Goal: Transaction & Acquisition: Subscribe to service/newsletter

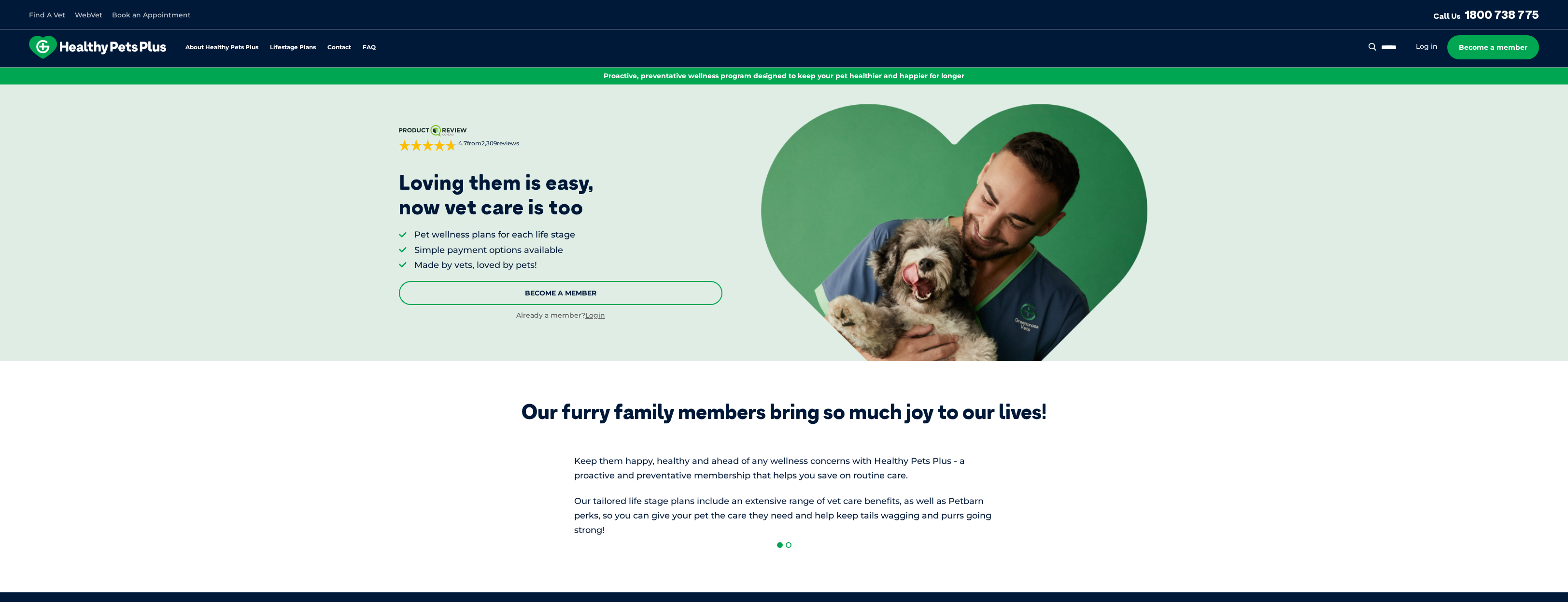
click at [559, 291] on link "Become A Member" at bounding box center [561, 293] width 324 height 24
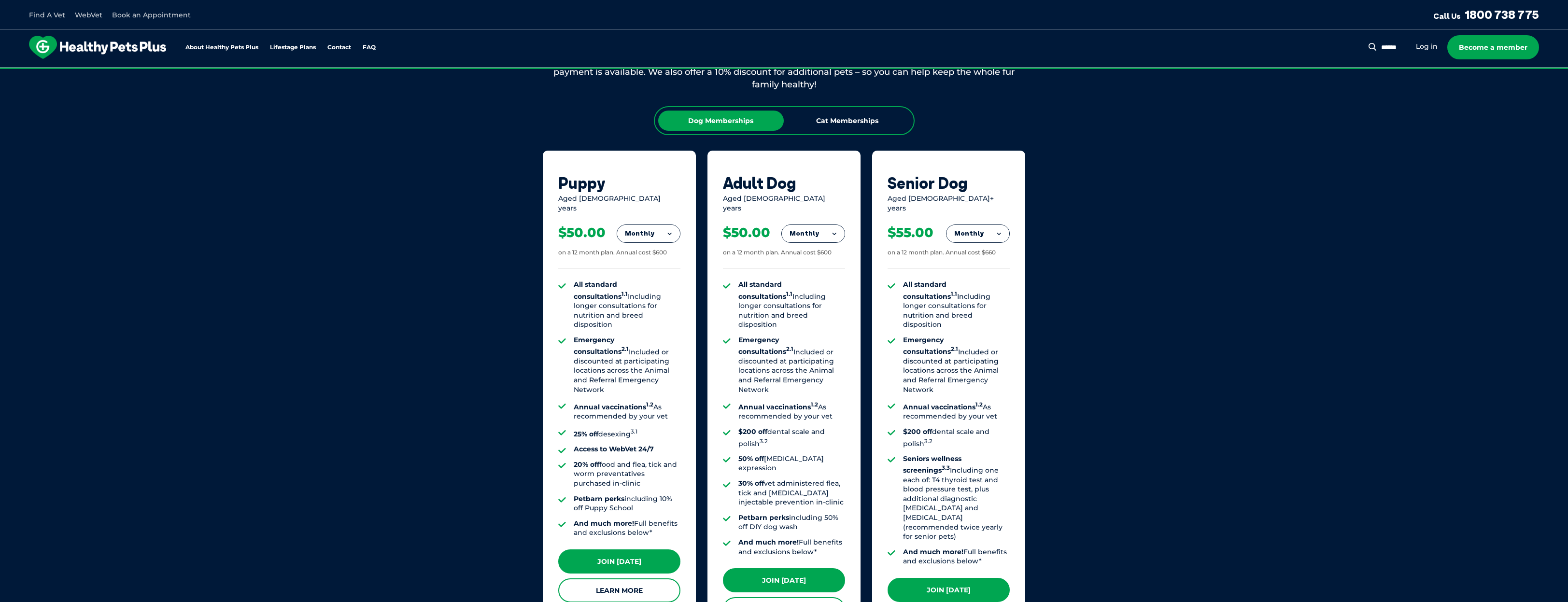
scroll to position [602, 0]
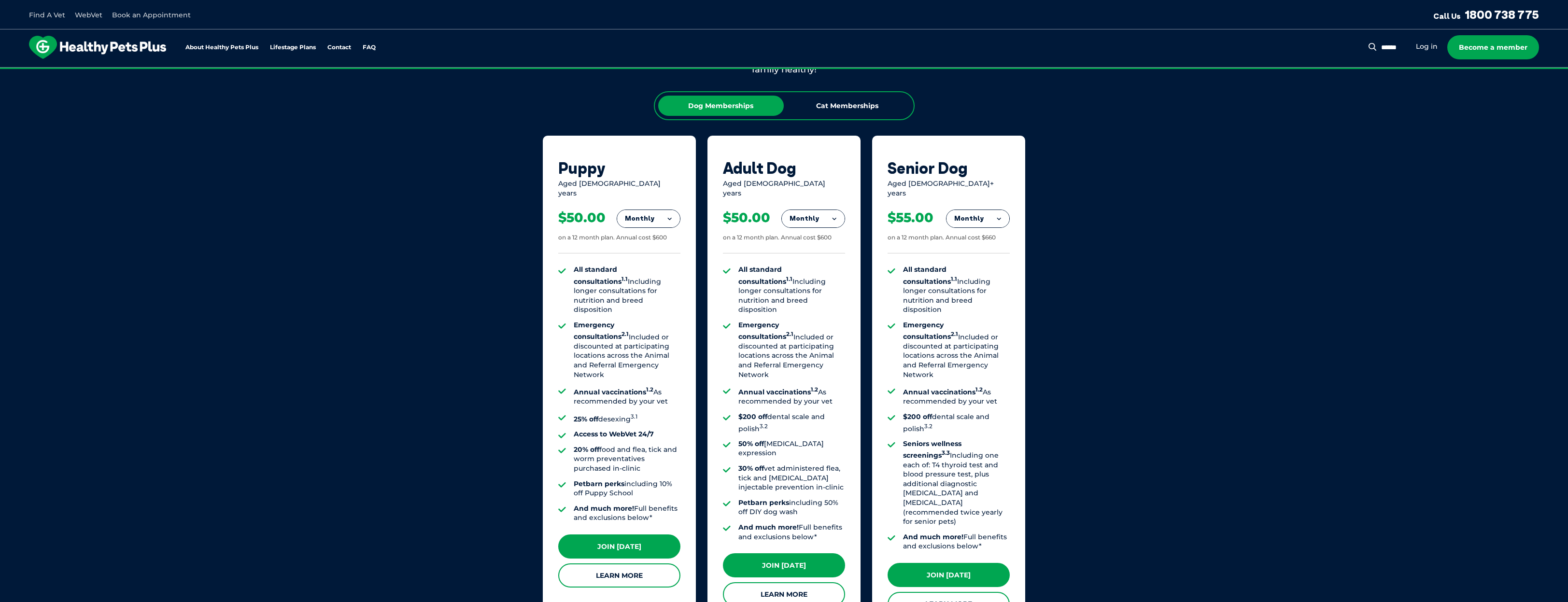
click at [833, 211] on button "Monthly" at bounding box center [813, 219] width 63 height 18
click at [819, 231] on li "Fortnightly" at bounding box center [813, 239] width 63 height 23
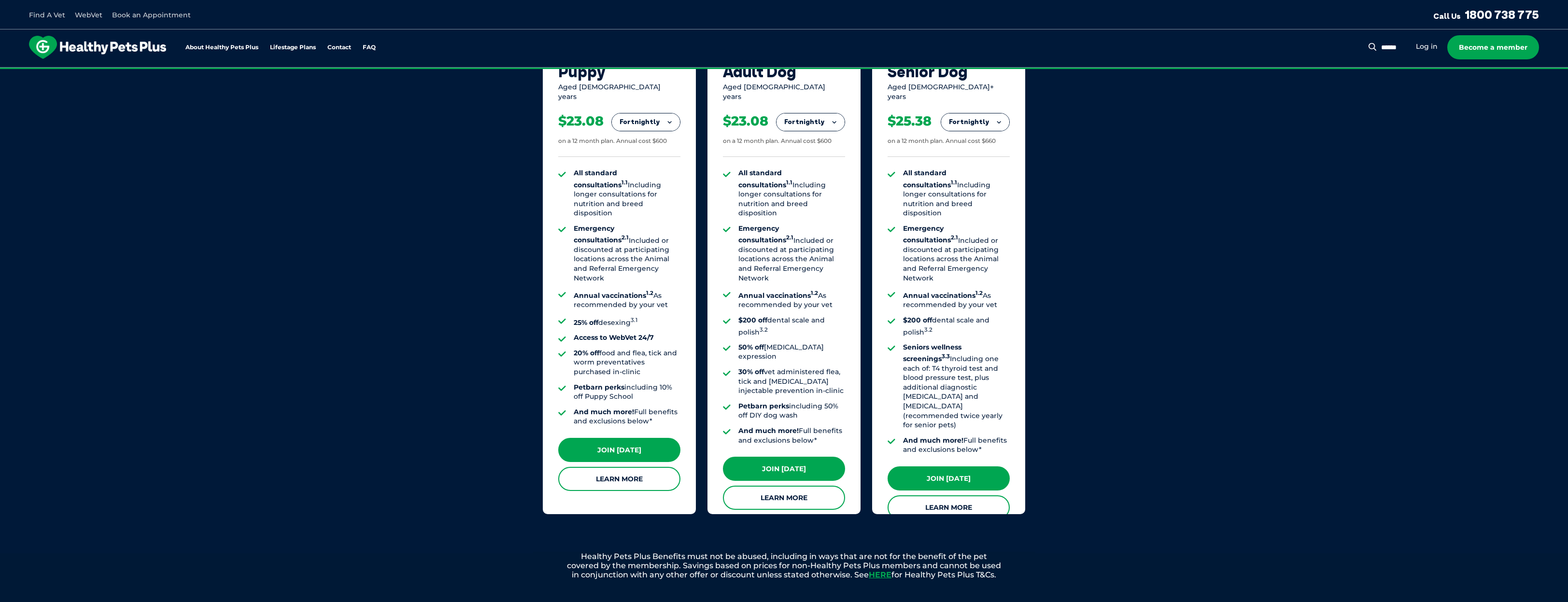
scroll to position [747, 0]
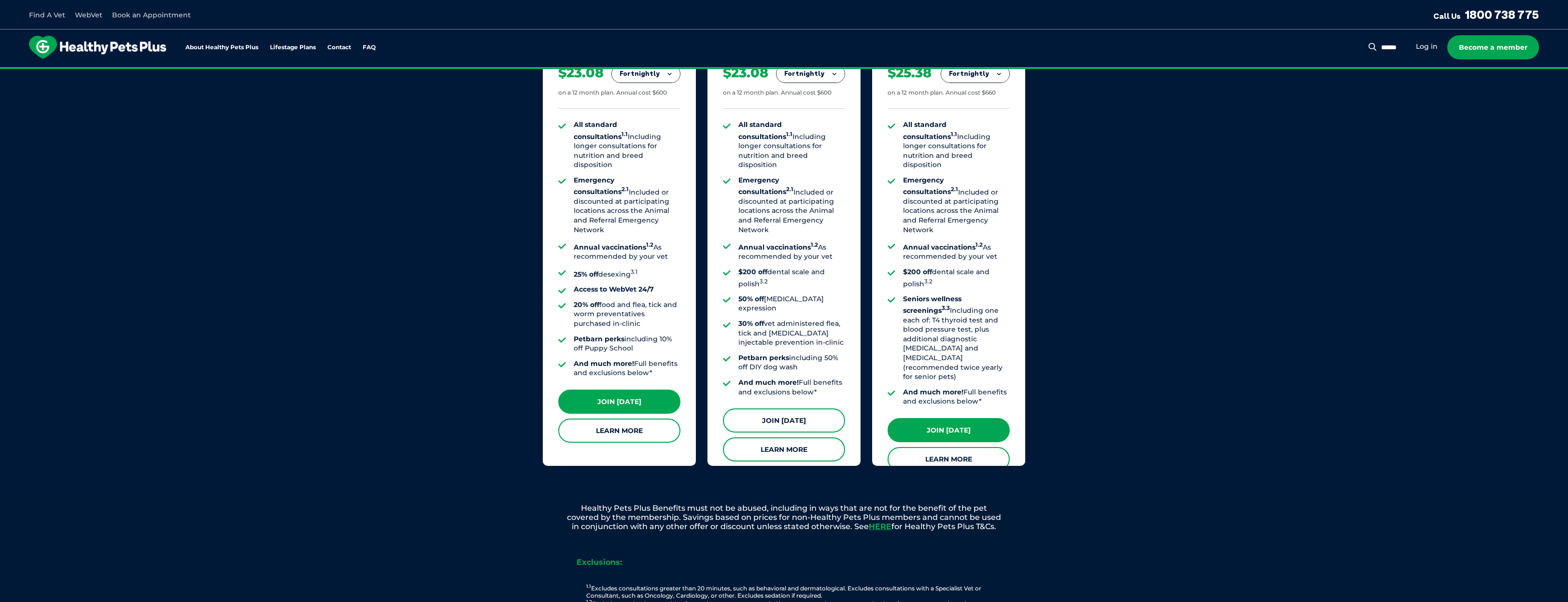
click at [779, 408] on link "Join [DATE]" at bounding box center [784, 421] width 122 height 24
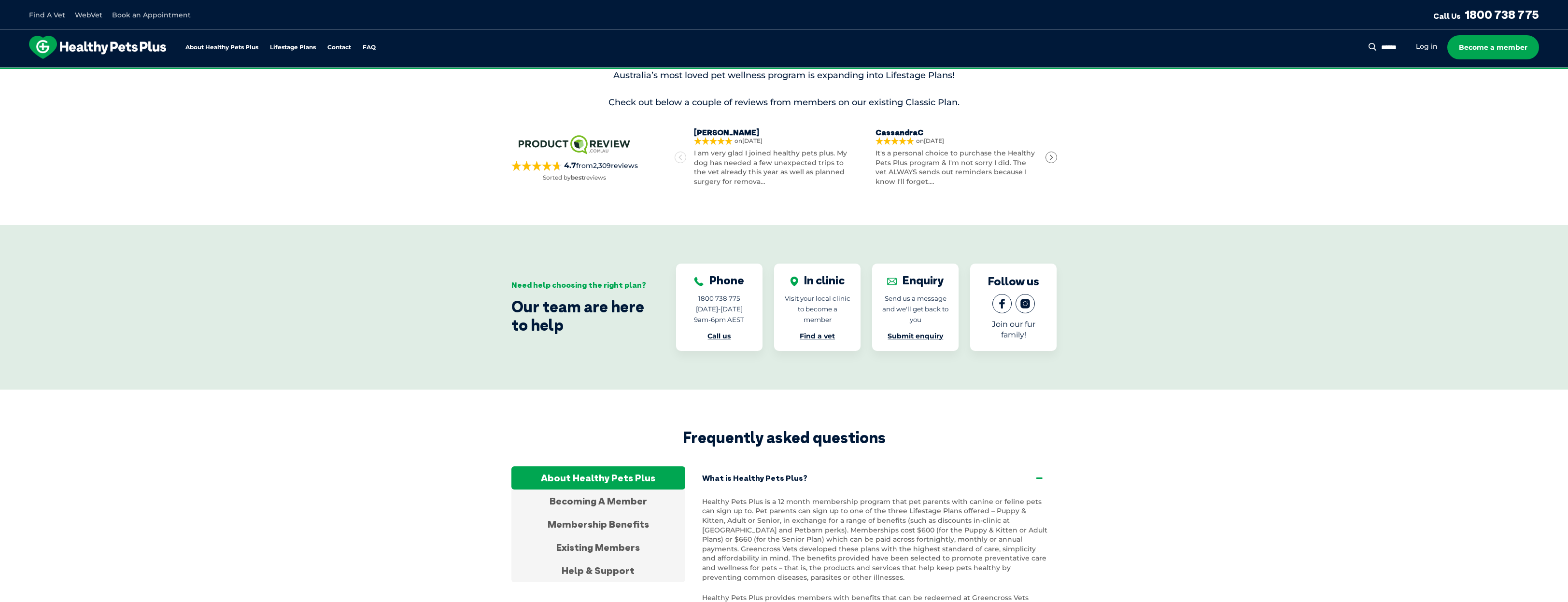
scroll to position [1690, 0]
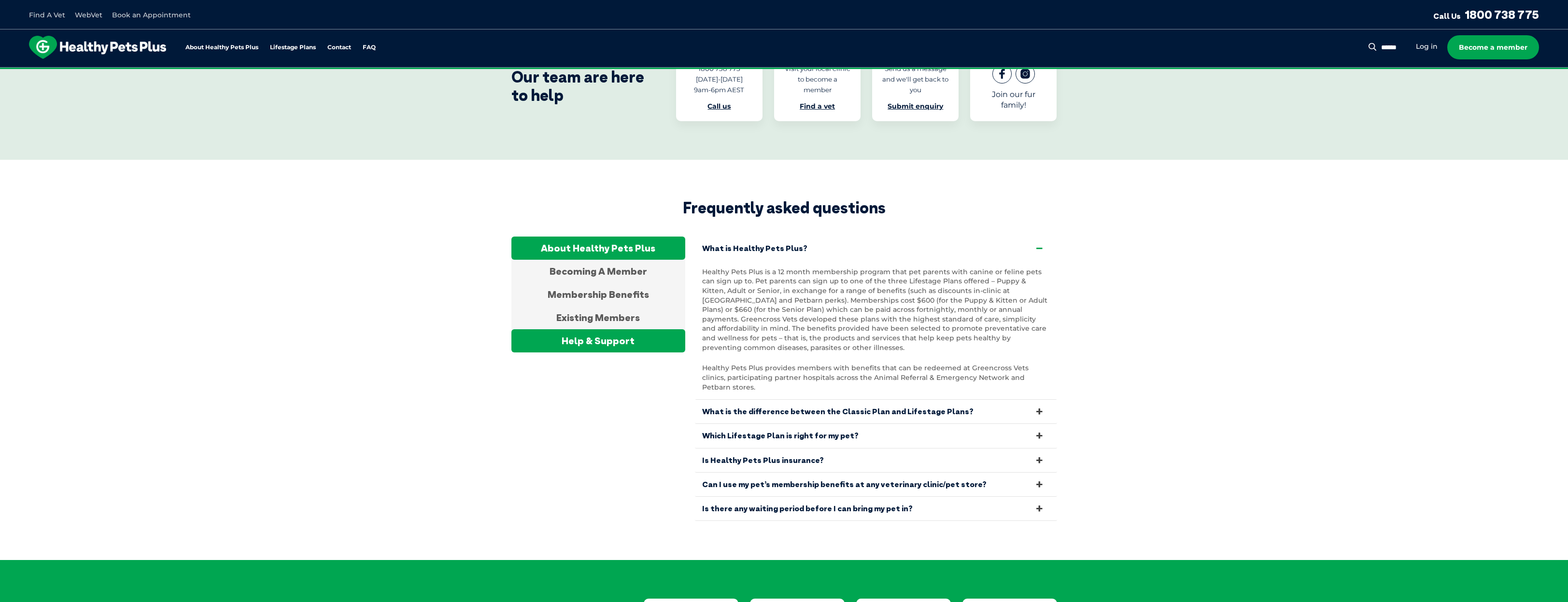
click at [624, 334] on div "Help & Support" at bounding box center [598, 341] width 174 height 23
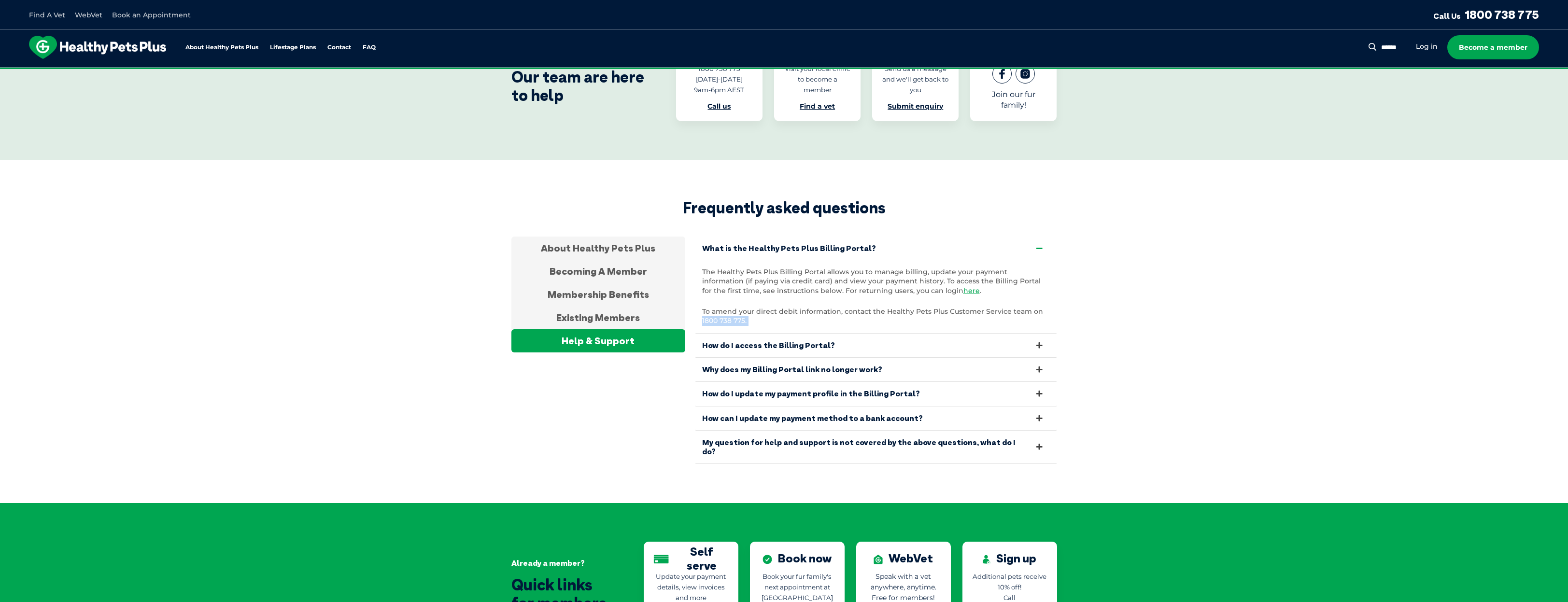
drag, startPoint x: 702, startPoint y: 313, endPoint x: 751, endPoint y: 315, distance: 49.0
click at [751, 315] on p "To amend your direct debit information, contact the Healthy Pets Plus Customer …" at bounding box center [876, 317] width 348 height 19
